Goal: Transaction & Acquisition: Book appointment/travel/reservation

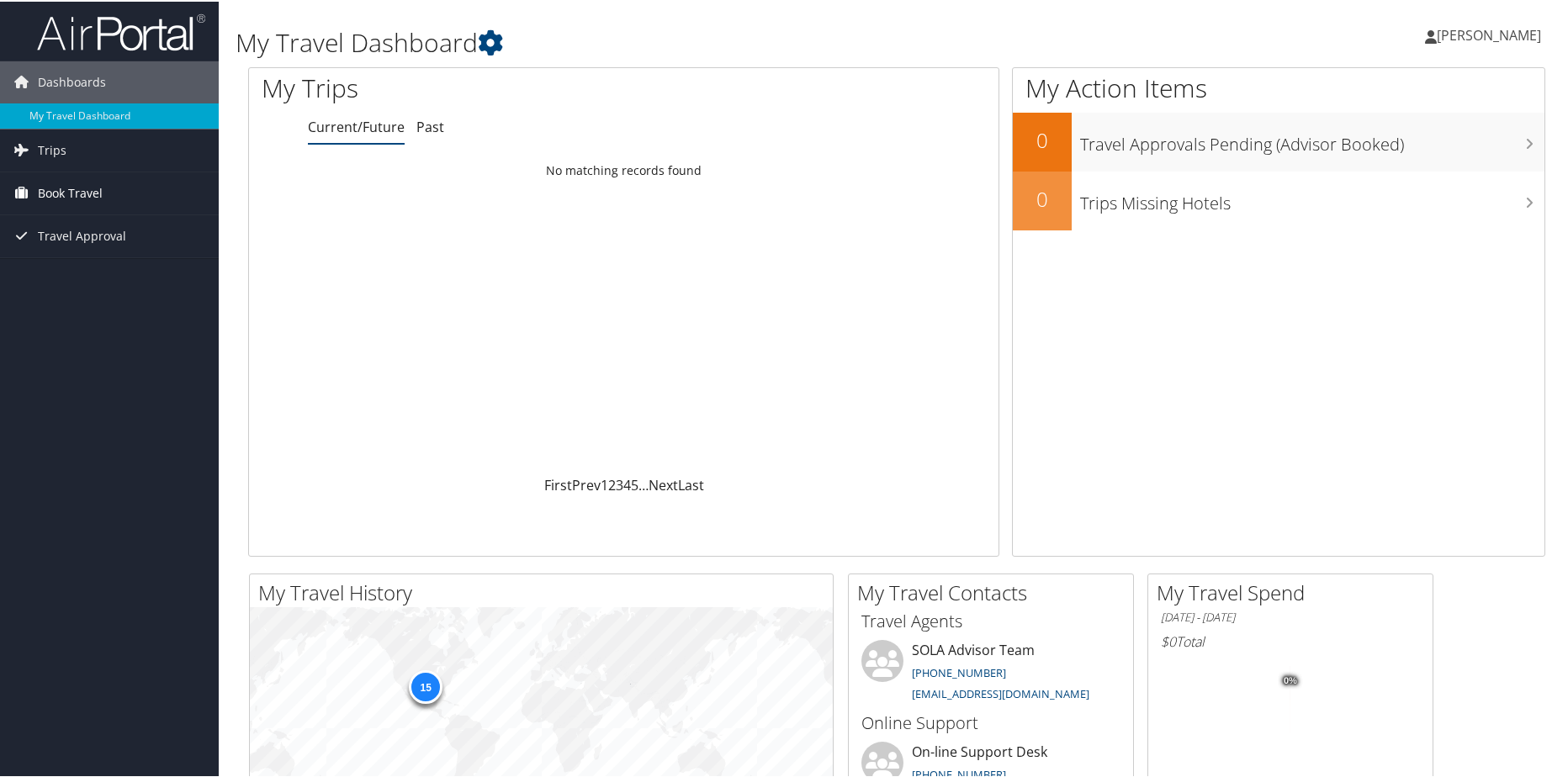
click at [85, 188] on span "Book Travel" at bounding box center [70, 192] width 65 height 42
click at [125, 257] on link "Book/Manage Online Trips" at bounding box center [109, 250] width 219 height 25
